Goal: Information Seeking & Learning: Compare options

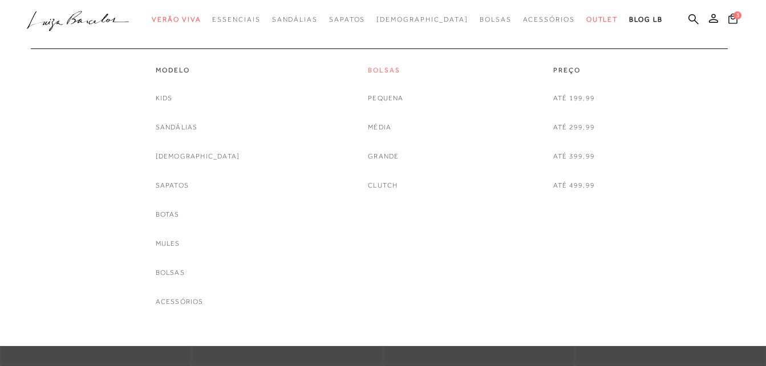
click at [377, 71] on link "Bolsas" at bounding box center [385, 71] width 35 height 10
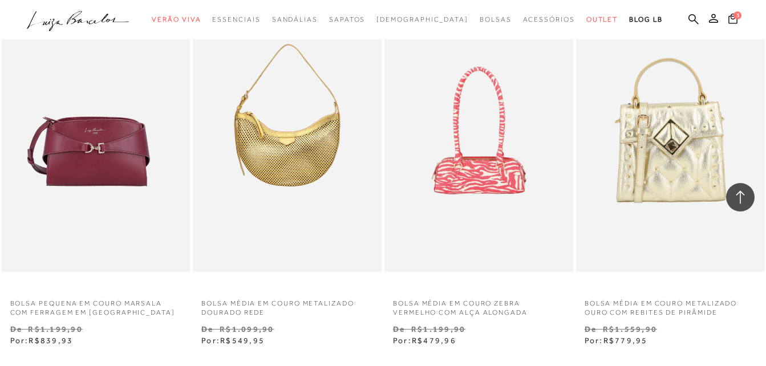
scroll to position [1945, 0]
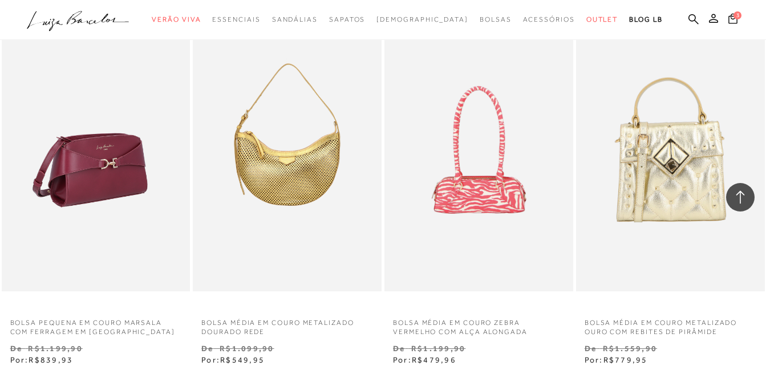
click at [73, 173] on img at bounding box center [97, 149] width 188 height 283
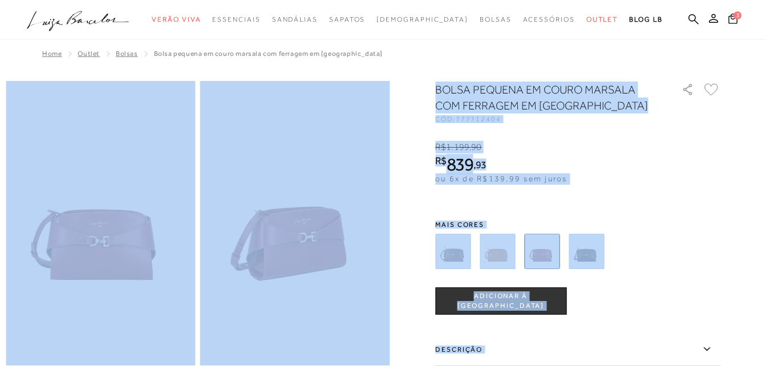
drag, startPoint x: 765, startPoint y: 47, endPoint x: 766, endPoint y: 76, distance: 29.1
click at [765, 76] on html "Página de detalhes do produto de BOLSA PEQUENA EM COURO MARSALA COM FERRAGEM EM…" at bounding box center [383, 183] width 766 height 366
drag, startPoint x: 766, startPoint y: 76, endPoint x: 700, endPoint y: 177, distance: 121.4
click at [700, 177] on div "R$ 1.199 , 90 R$ 839 , 93 ou 6x de R$139,99 sem juros De R$ 1.199,90 Por: R$ 83…" at bounding box center [577, 163] width 285 height 44
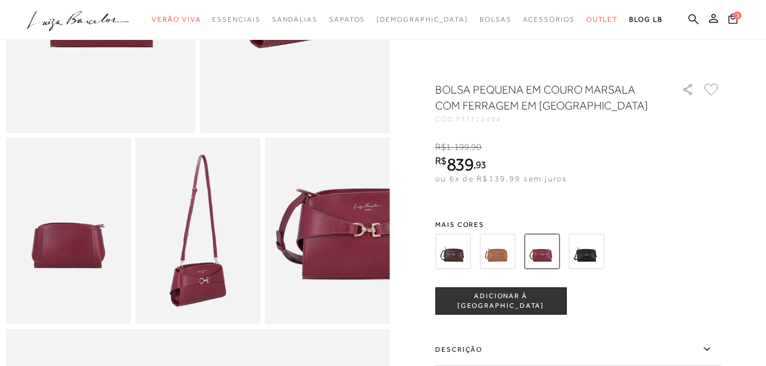
scroll to position [229, 0]
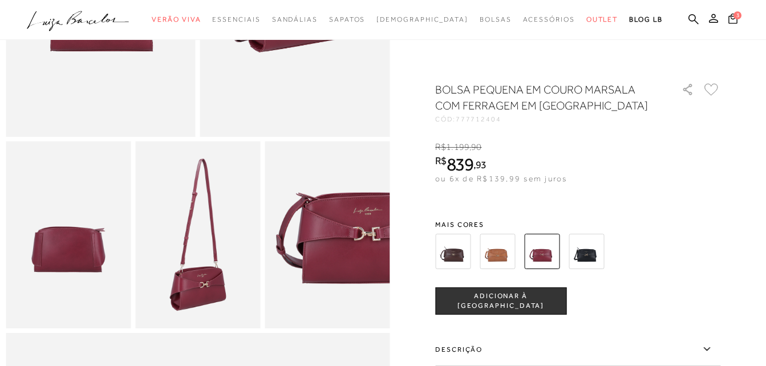
click at [509, 244] on img at bounding box center [496, 251] width 35 height 35
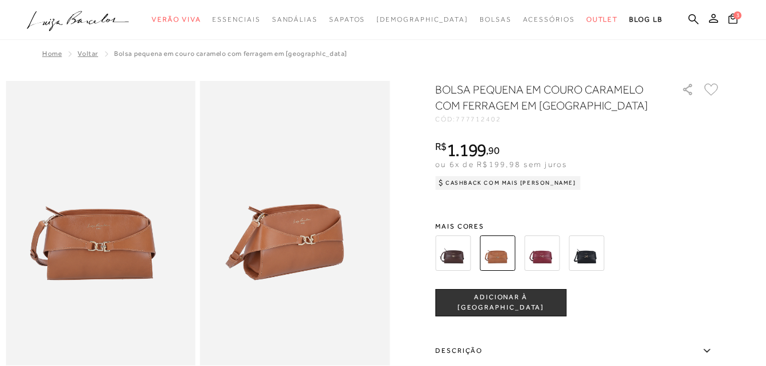
click at [590, 261] on img at bounding box center [585, 252] width 35 height 35
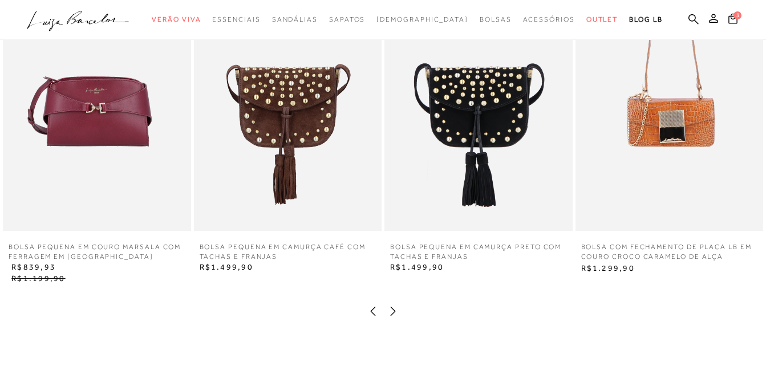
scroll to position [1377, 0]
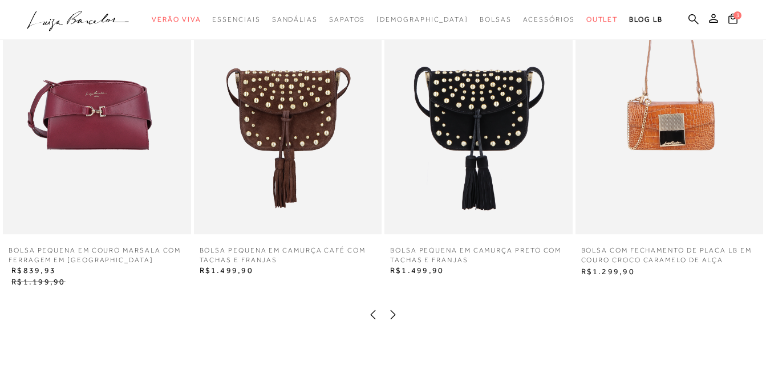
click at [389, 320] on icon at bounding box center [392, 314] width 11 height 11
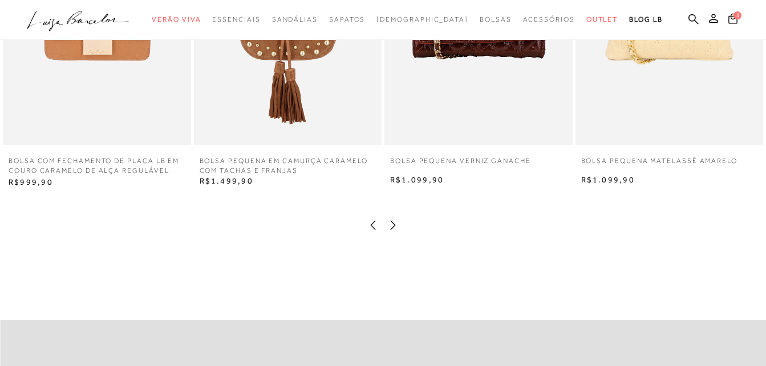
scroll to position [1433, 0]
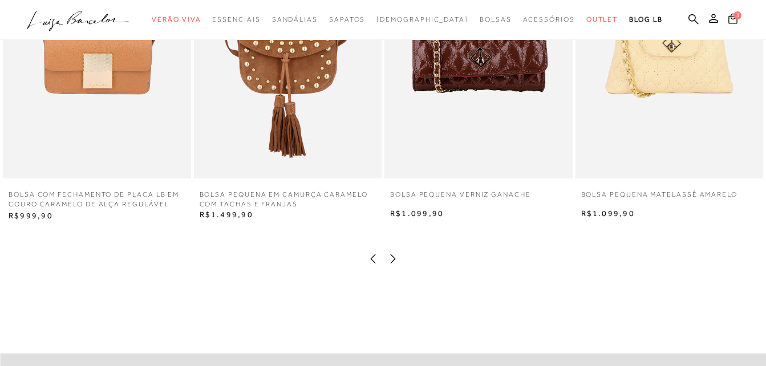
click at [390, 265] on icon at bounding box center [392, 258] width 11 height 11
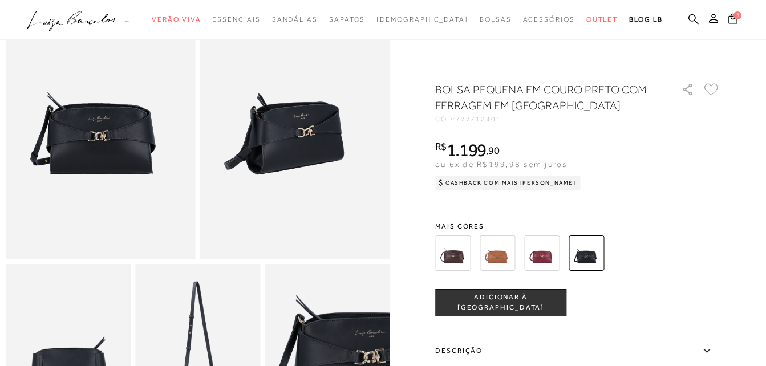
scroll to position [0, 0]
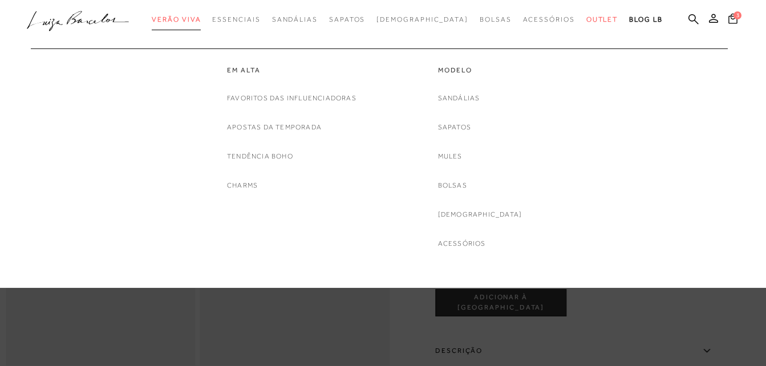
click at [201, 18] on span "Verão Viva" at bounding box center [176, 19] width 49 height 8
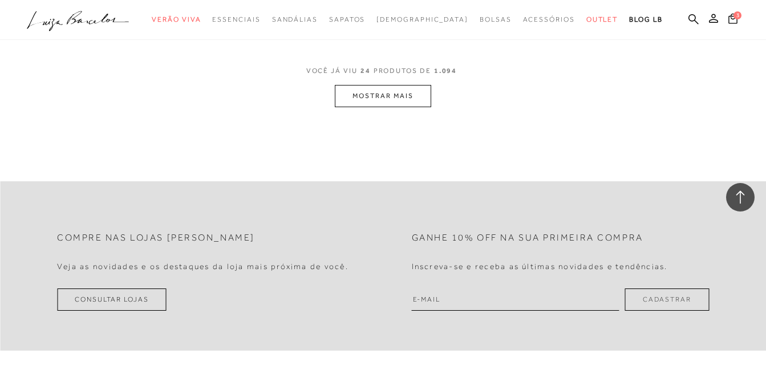
scroll to position [2202, 0]
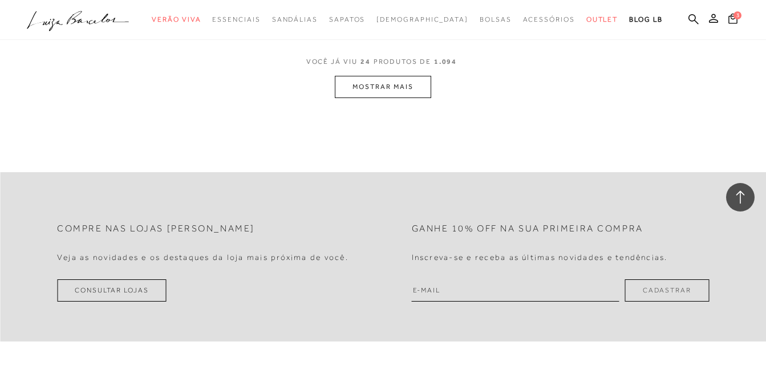
click at [372, 82] on button "MOSTRAR MAIS" at bounding box center [383, 87] width 96 height 22
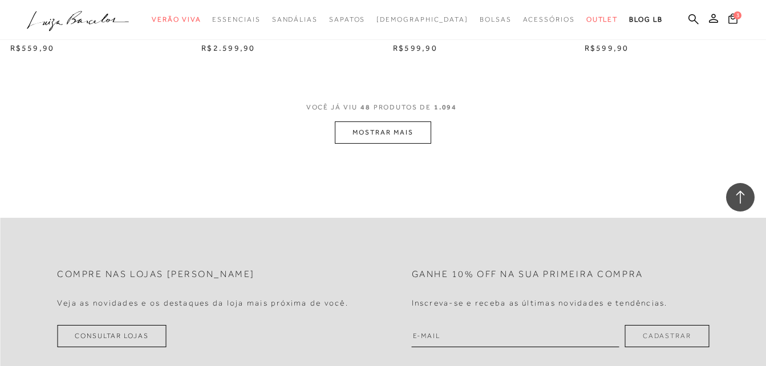
scroll to position [4308, 0]
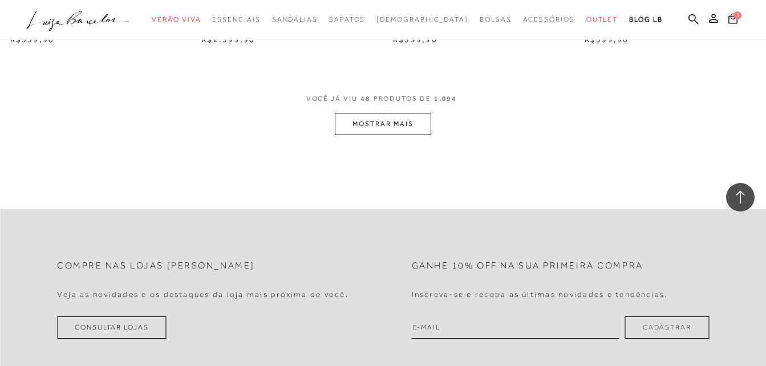
click at [399, 128] on button "MOSTRAR MAIS" at bounding box center [383, 124] width 96 height 22
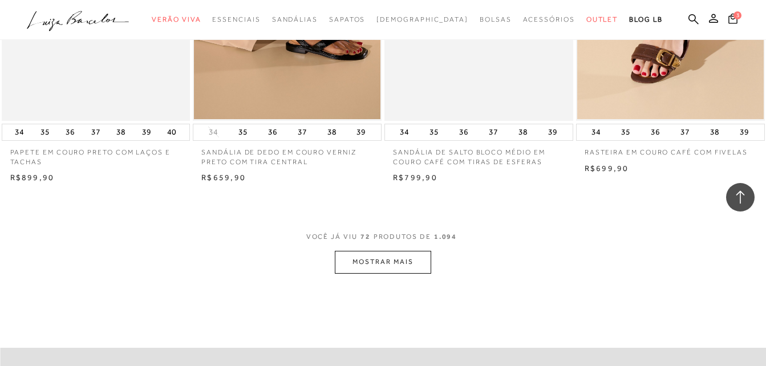
scroll to position [6329, 0]
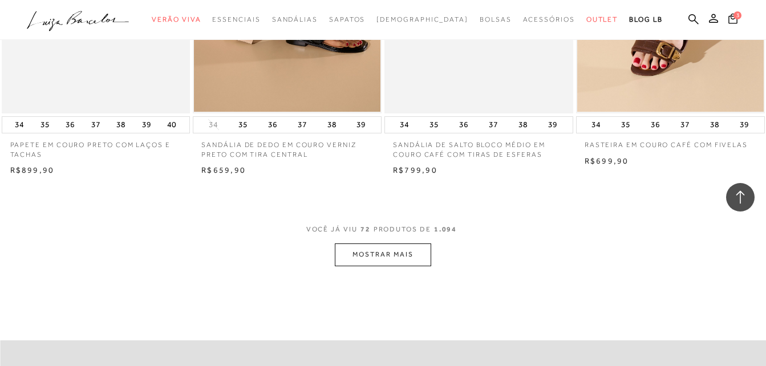
click at [366, 263] on button "MOSTRAR MAIS" at bounding box center [383, 254] width 96 height 22
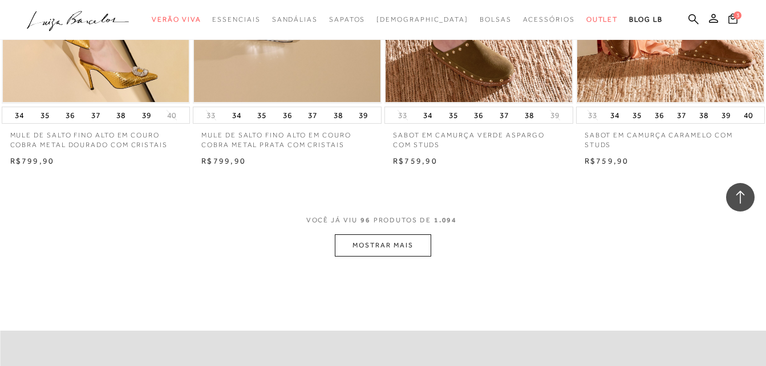
scroll to position [8525, 0]
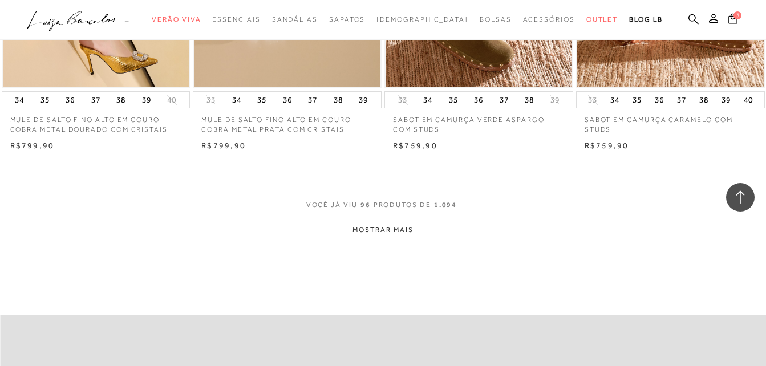
click at [373, 224] on button "MOSTRAR MAIS" at bounding box center [383, 230] width 96 height 22
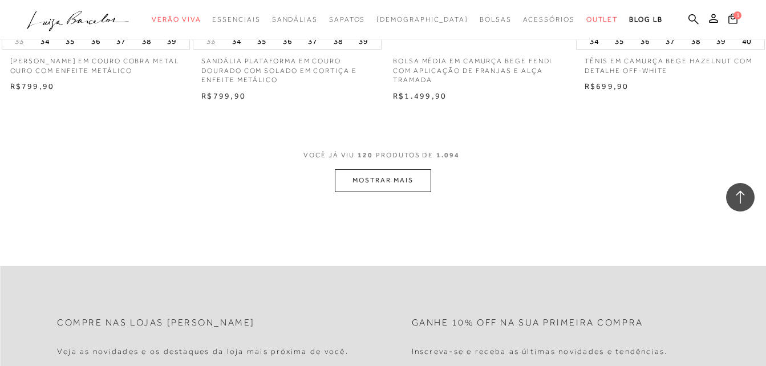
scroll to position [10828, 0]
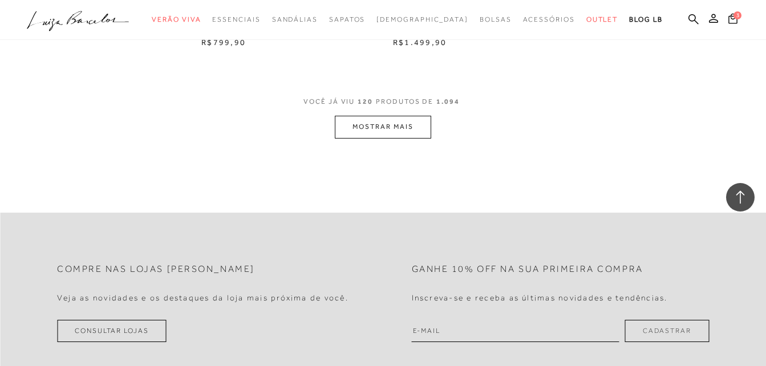
click at [405, 127] on button "MOSTRAR MAIS" at bounding box center [383, 127] width 96 height 22
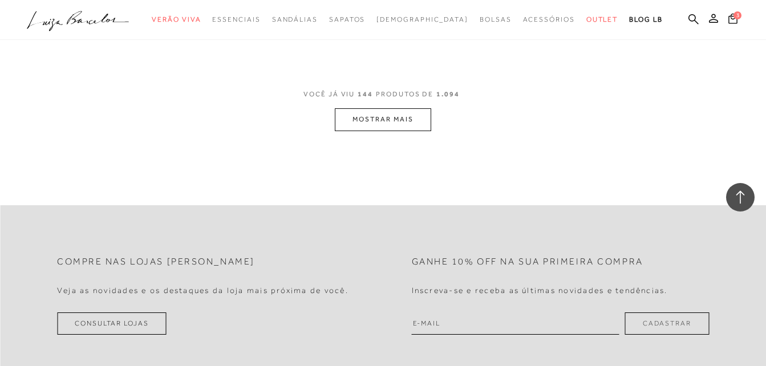
click at [392, 120] on button "MOSTRAR MAIS" at bounding box center [383, 119] width 96 height 22
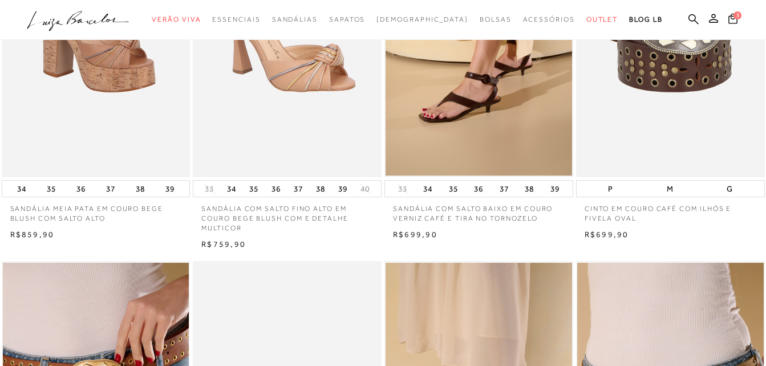
scroll to position [0, 0]
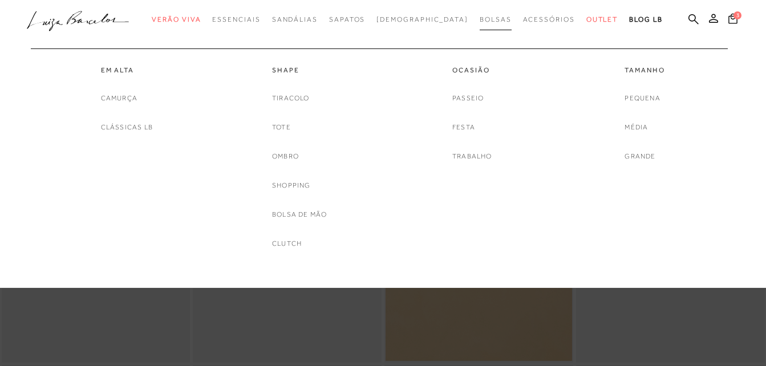
click at [479, 15] on link "Bolsas" at bounding box center [495, 19] width 32 height 21
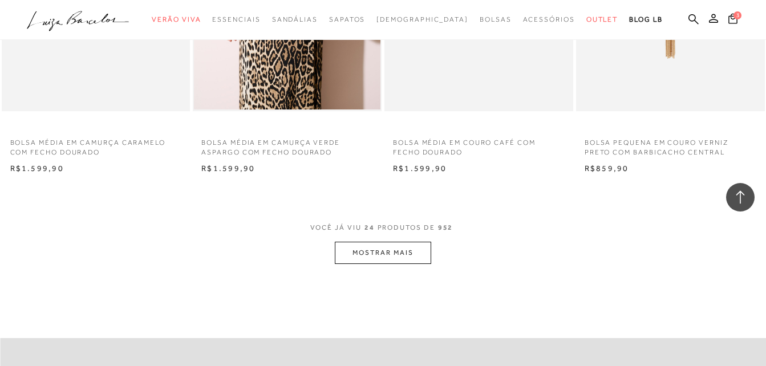
scroll to position [2065, 0]
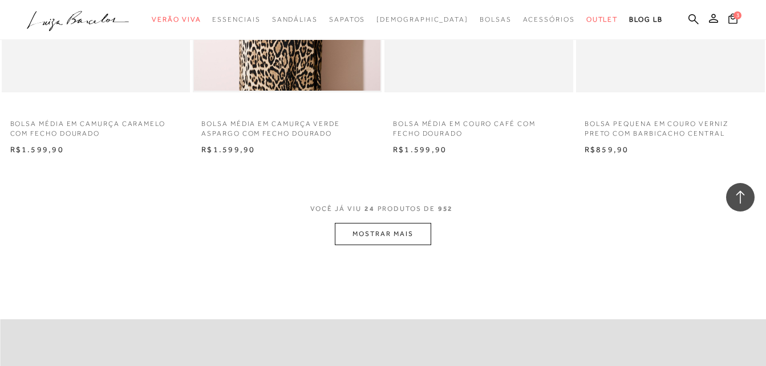
click at [379, 230] on button "MOSTRAR MAIS" at bounding box center [383, 234] width 96 height 22
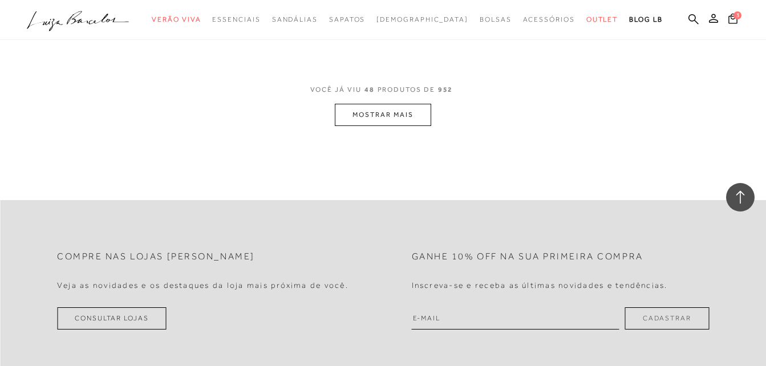
scroll to position [4314, 0]
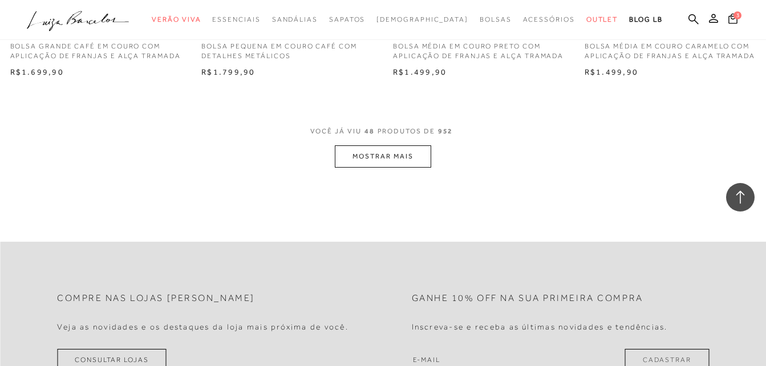
click at [389, 158] on button "MOSTRAR MAIS" at bounding box center [383, 156] width 96 height 22
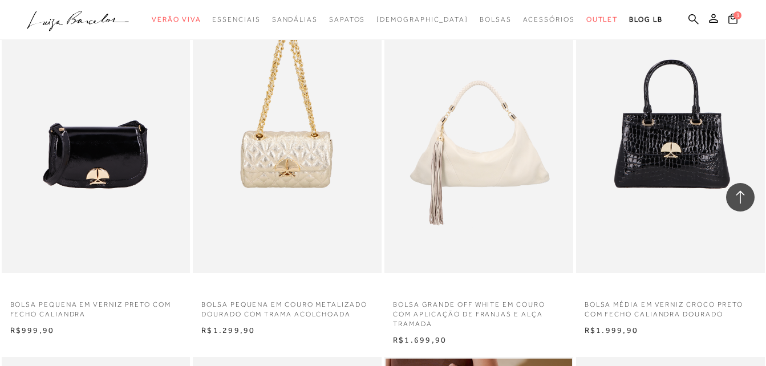
scroll to position [5868, 0]
